Goal: Find specific page/section: Find specific page/section

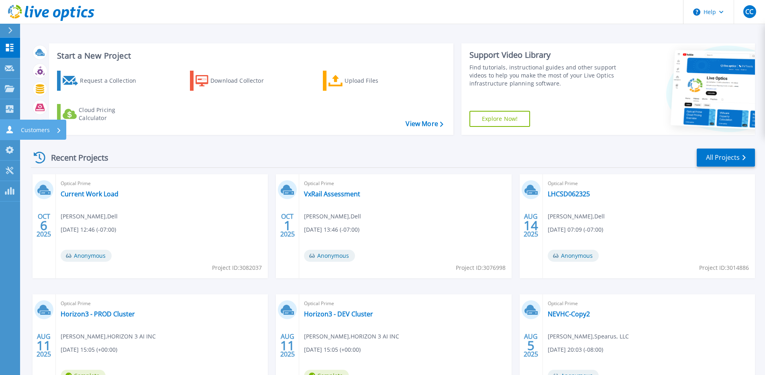
click at [18, 125] on link "Customers Customers" at bounding box center [10, 130] width 20 height 20
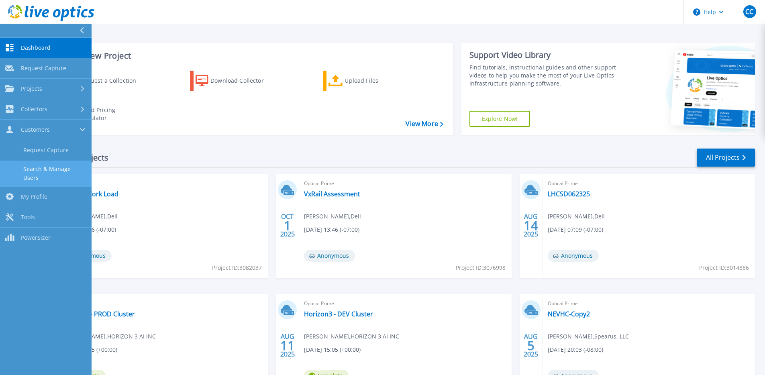
click at [70, 174] on link "Search & Manage Users" at bounding box center [46, 174] width 92 height 26
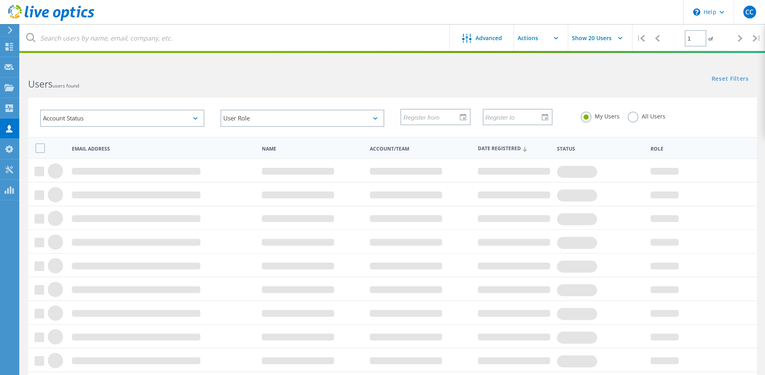
click at [630, 114] on label "All Users" at bounding box center [647, 116] width 38 height 8
click at [0, 0] on input "All Users" at bounding box center [0, 0] width 0 height 0
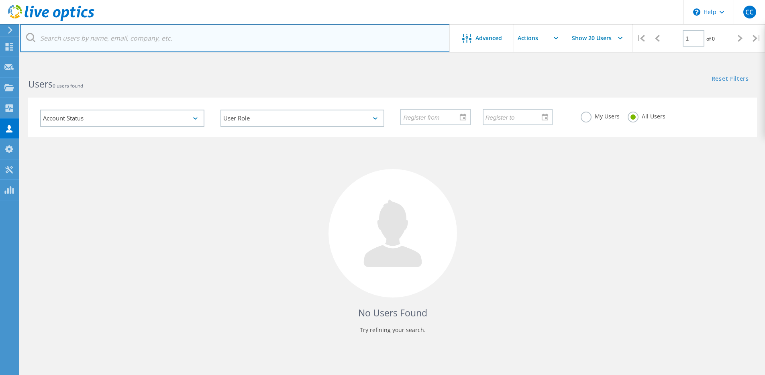
click at [314, 49] on input "text" at bounding box center [235, 38] width 430 height 28
paste input "htapia@buzzoates.com"
drag, startPoint x: 60, startPoint y: 39, endPoint x: 3, endPoint y: 37, distance: 57.1
click at [3, 66] on div "\n Help Explore Helpful Articles Contact Support CC Channel Partner Caleb Campb…" at bounding box center [382, 235] width 765 height 339
click at [120, 43] on input "@buzzoates.com" at bounding box center [235, 38] width 430 height 28
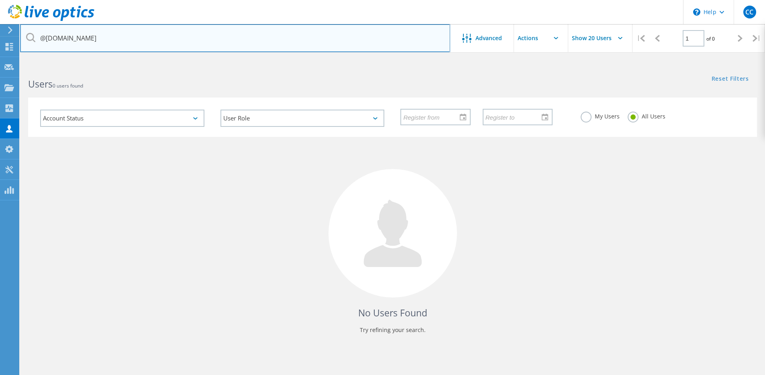
drag, startPoint x: 124, startPoint y: 41, endPoint x: 39, endPoint y: 40, distance: 85.5
click at [39, 40] on input "@buzzoates.com" at bounding box center [235, 38] width 430 height 28
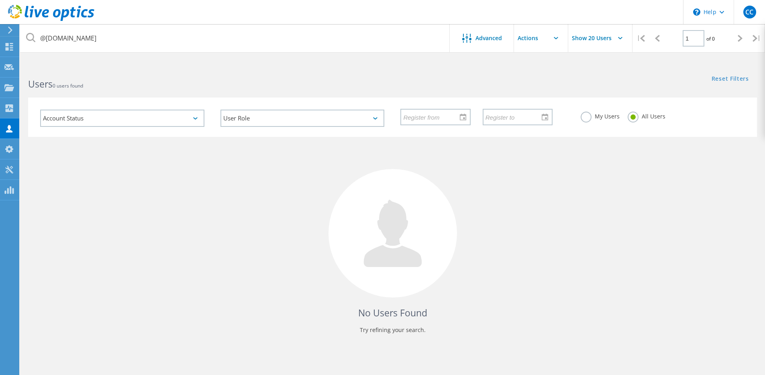
click at [322, 236] on div "No Users Found Try refining your search." at bounding box center [392, 243] width 729 height 212
click at [578, 118] on div "My Users All Users" at bounding box center [663, 117] width 180 height 30
click at [584, 119] on label "My Users" at bounding box center [600, 116] width 39 height 8
click at [0, 0] on input "My Users" at bounding box center [0, 0] width 0 height 0
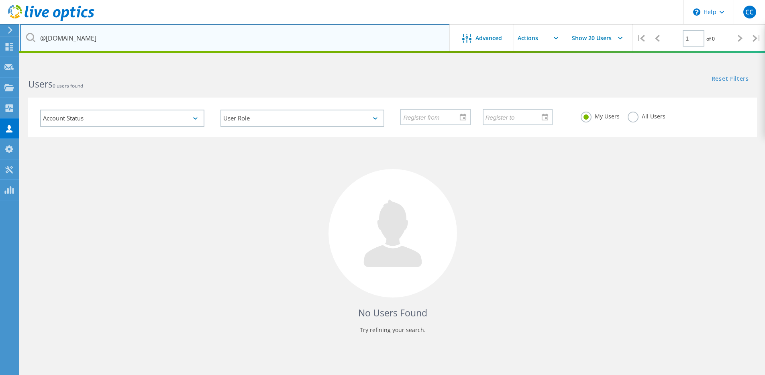
click at [267, 40] on input "@buzzoates.com" at bounding box center [235, 38] width 430 height 28
paste input "@buzzoates.com"
type input "@buzzoates.com"
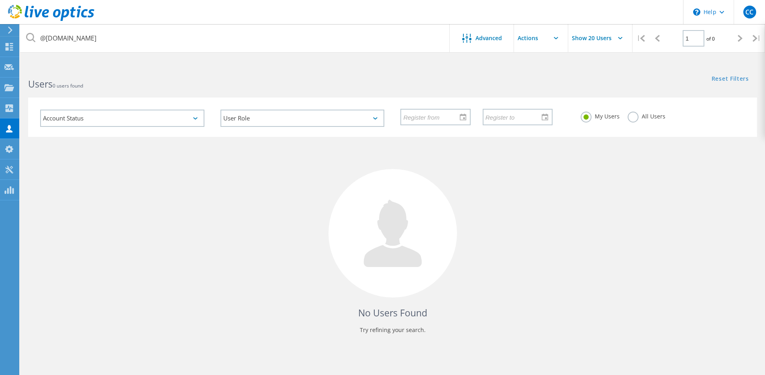
click at [438, 167] on div "No Users Found Try refining your search." at bounding box center [392, 243] width 729 height 212
click at [13, 90] on icon at bounding box center [9, 88] width 10 height 8
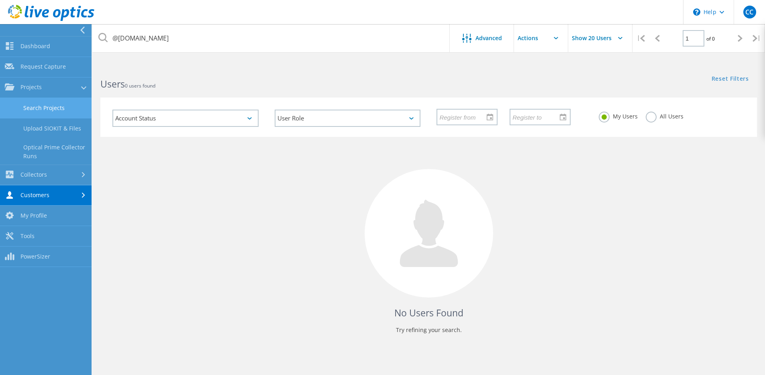
click at [36, 107] on link "Search Projects" at bounding box center [46, 108] width 92 height 20
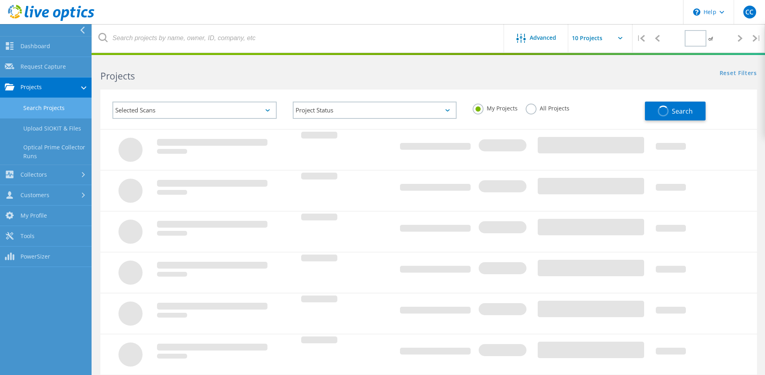
type input "1"
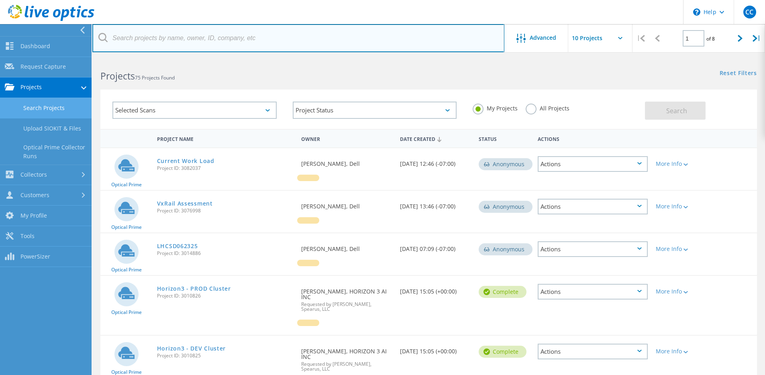
click at [156, 43] on input "text" at bounding box center [298, 38] width 412 height 28
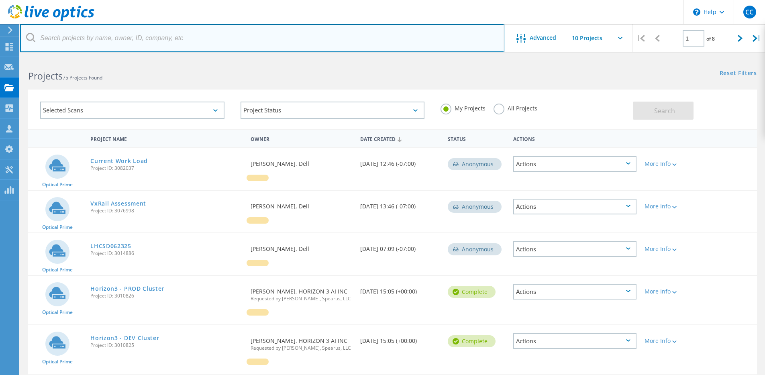
paste input "2949319"
type input "2949319"
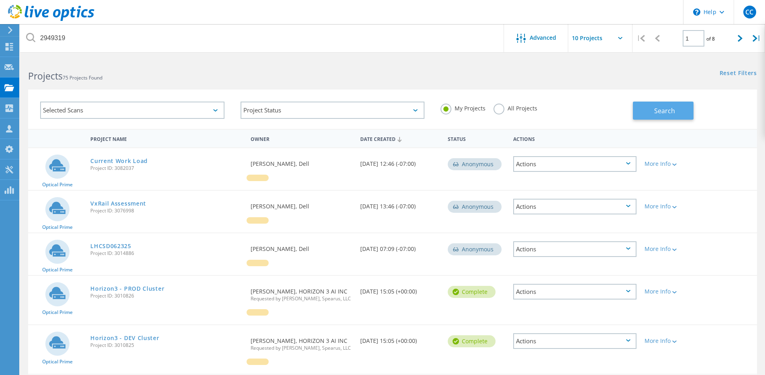
click at [648, 112] on button "Search" at bounding box center [663, 111] width 61 height 18
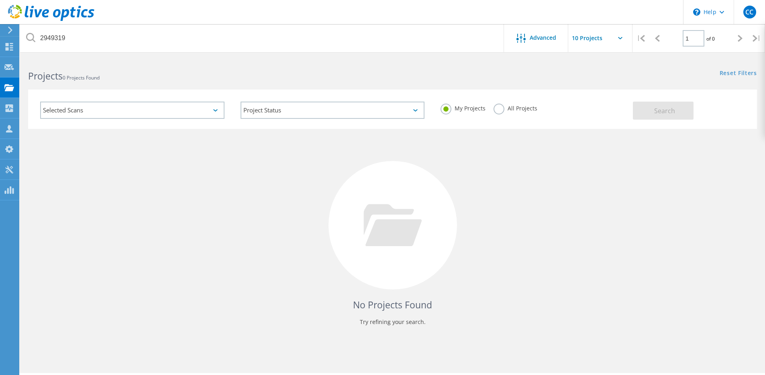
click at [512, 108] on label "All Projects" at bounding box center [516, 108] width 44 height 8
click at [0, 0] on input "All Projects" at bounding box center [0, 0] width 0 height 0
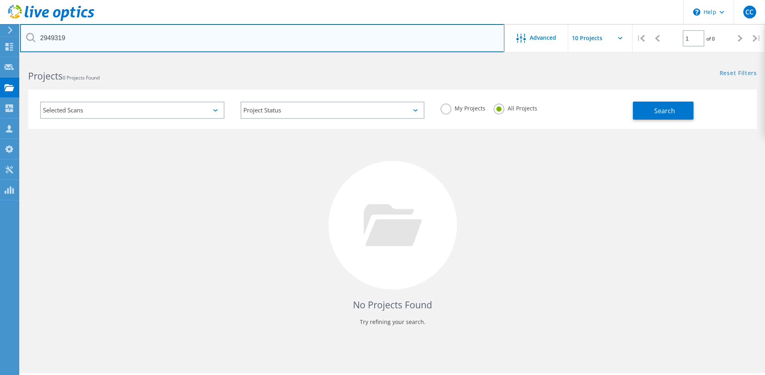
click at [432, 41] on input "2949319" at bounding box center [262, 38] width 484 height 28
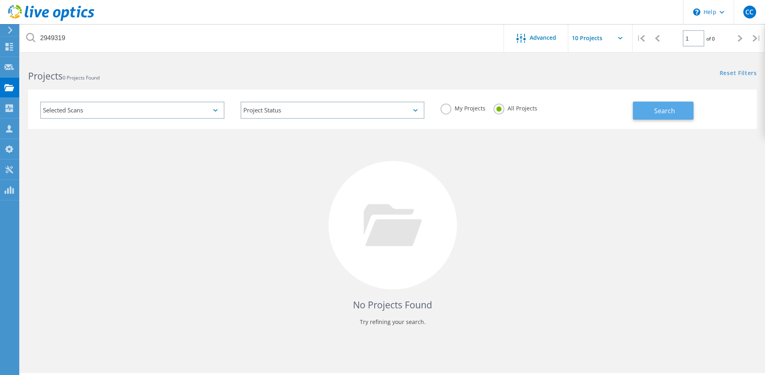
click at [649, 107] on button "Search" at bounding box center [663, 111] width 61 height 18
